Goal: Task Accomplishment & Management: Manage account settings

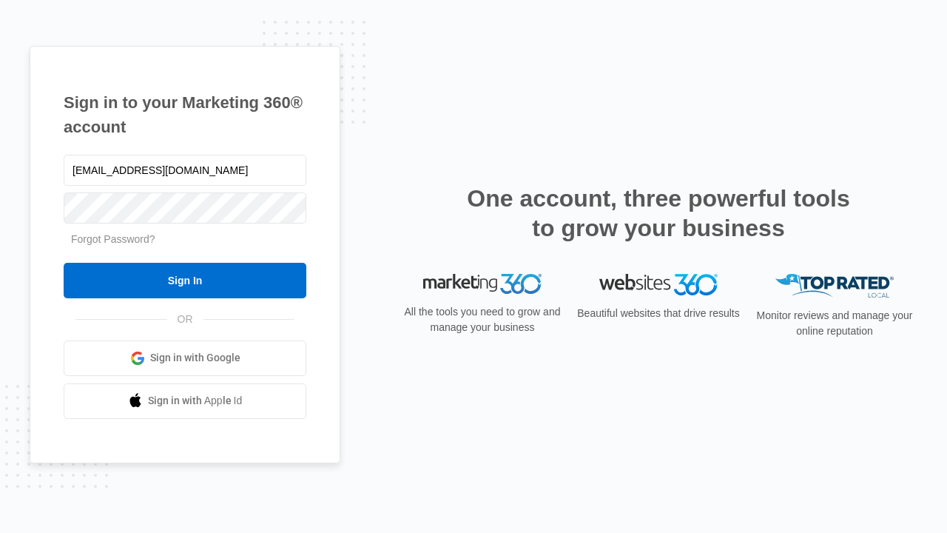
type input "dankie614@gmail.com"
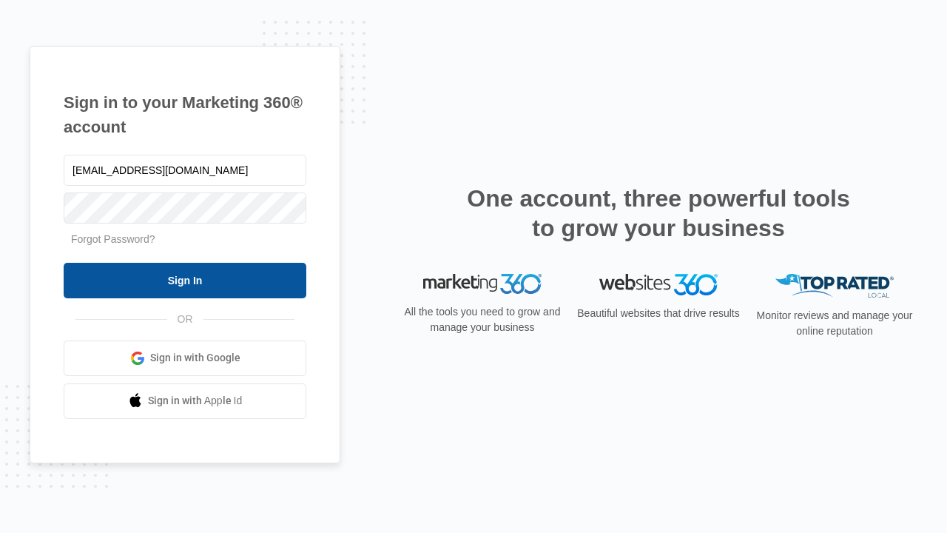
click at [185, 280] on input "Sign In" at bounding box center [185, 281] width 243 height 36
